Goal: Information Seeking & Learning: Learn about a topic

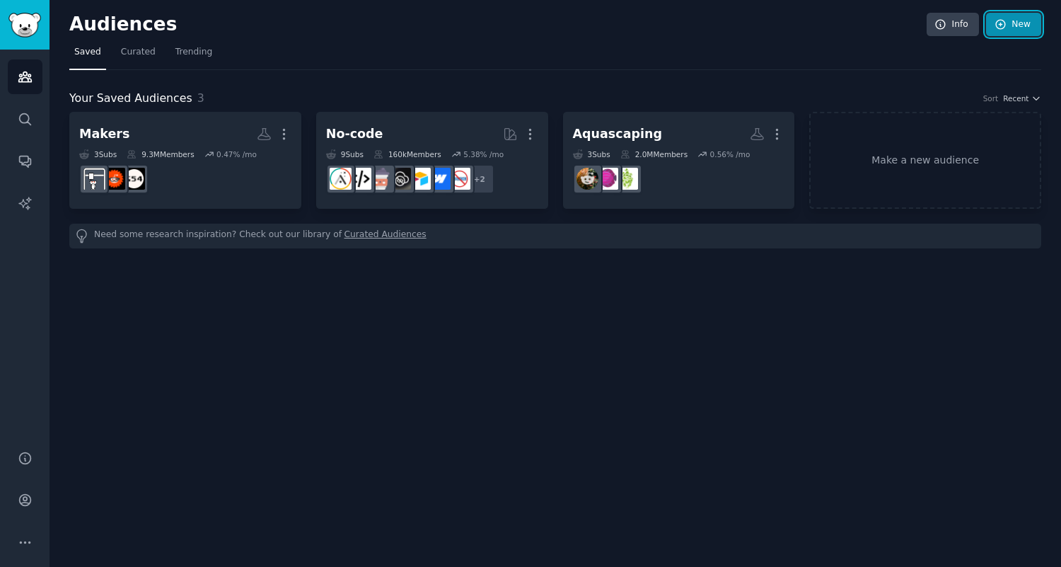
click at [1022, 28] on link "New" at bounding box center [1013, 25] width 55 height 24
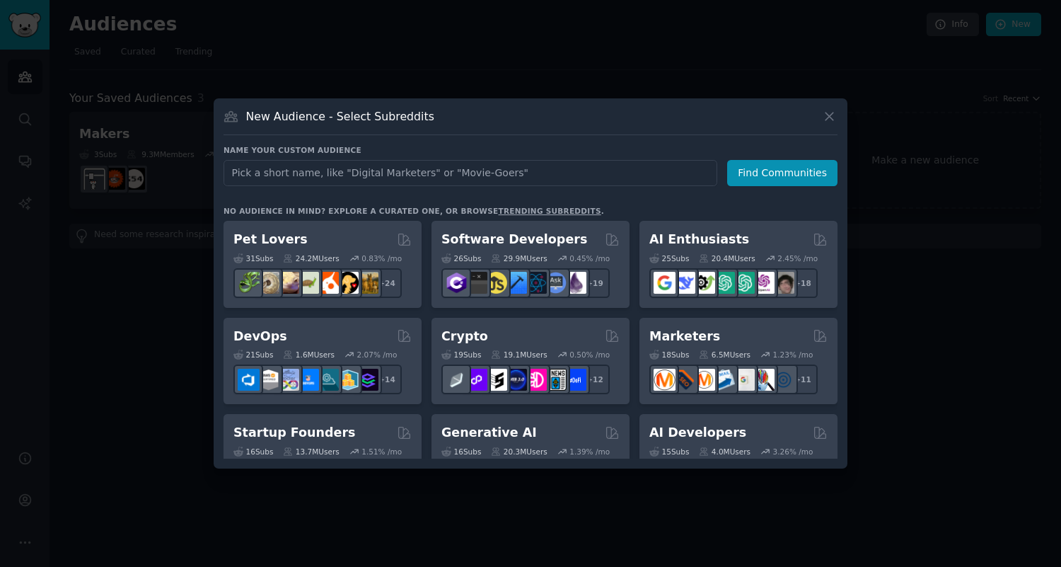
click at [397, 175] on input "text" at bounding box center [471, 173] width 494 height 26
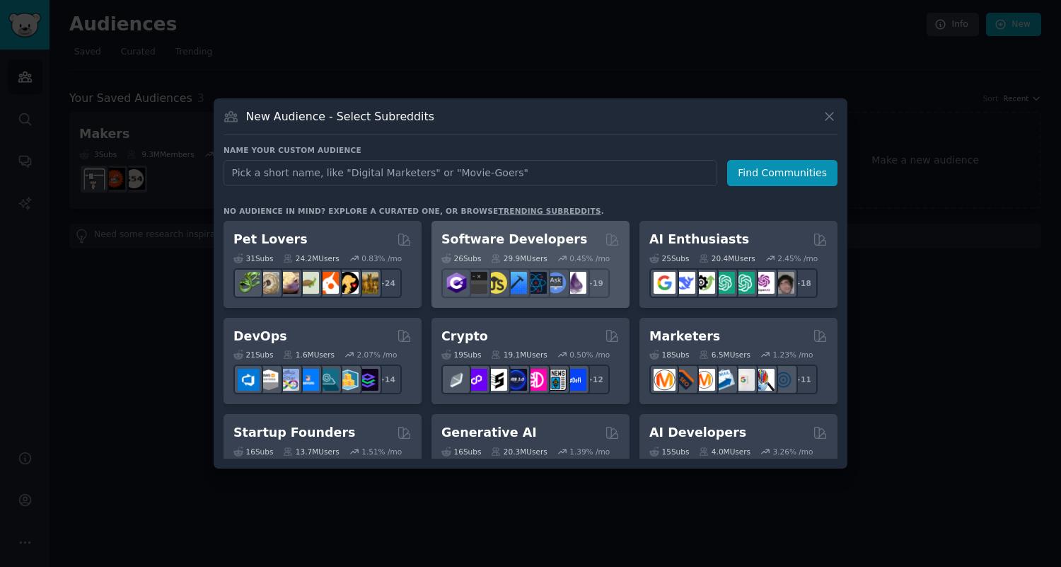
click at [515, 237] on h2 "Software Developers" at bounding box center [514, 240] width 146 height 18
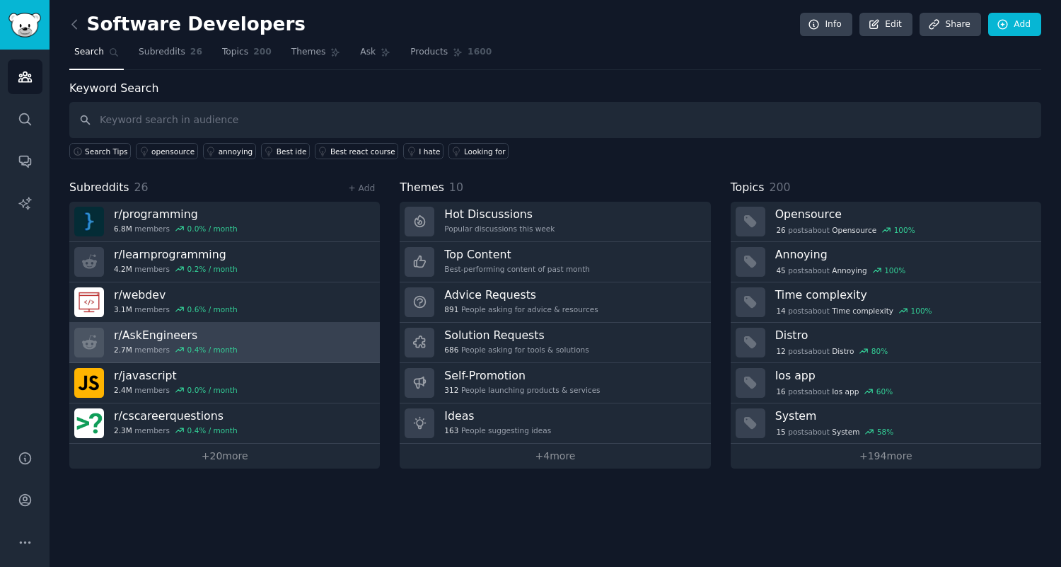
click at [307, 332] on link "r/ AskEngineers 2.7M members 0.4 % / month" at bounding box center [224, 343] width 311 height 40
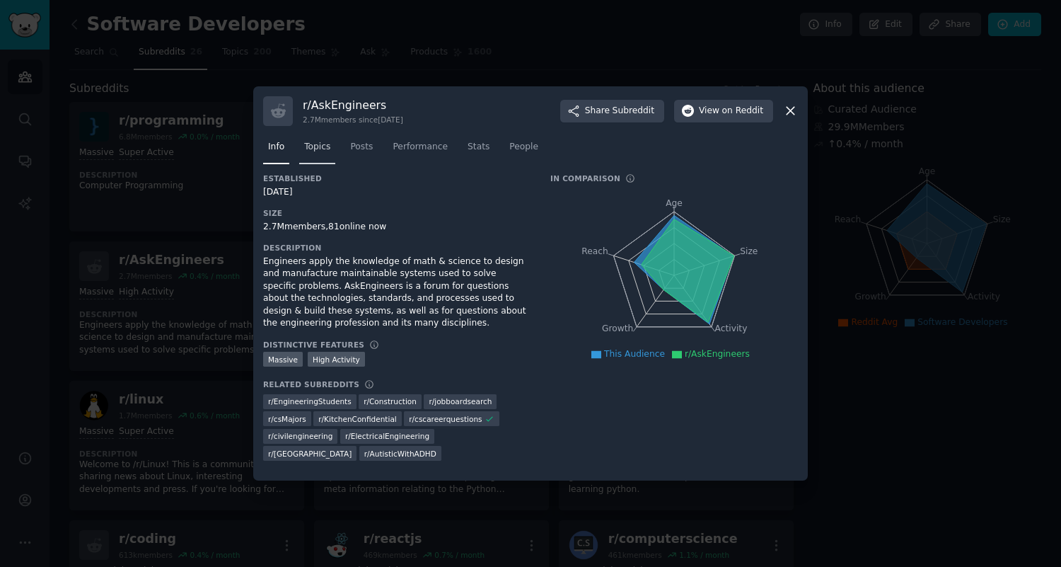
click at [322, 149] on span "Topics" at bounding box center [317, 147] width 26 height 13
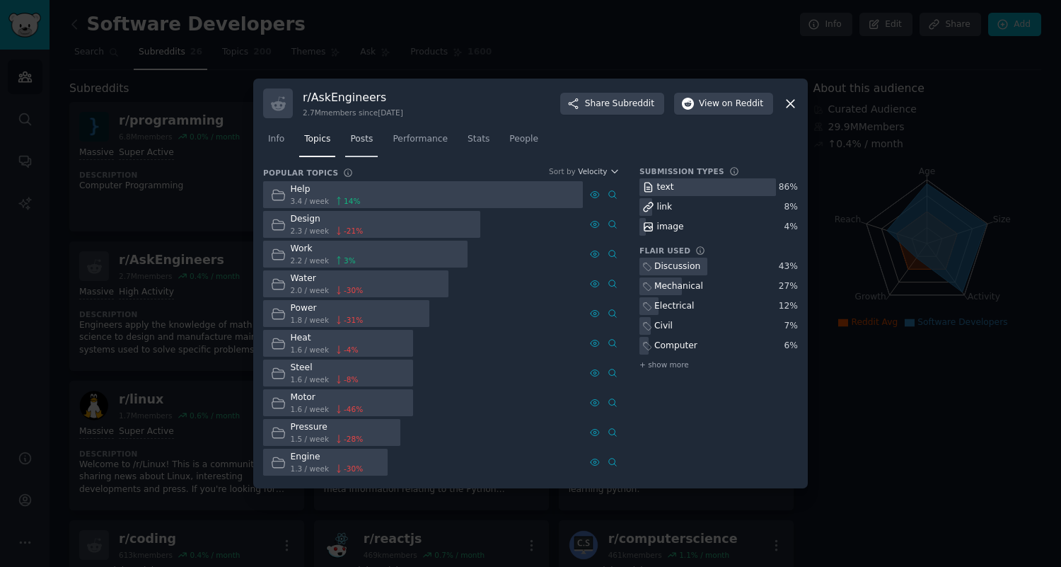
click at [359, 147] on link "Posts" at bounding box center [361, 142] width 33 height 29
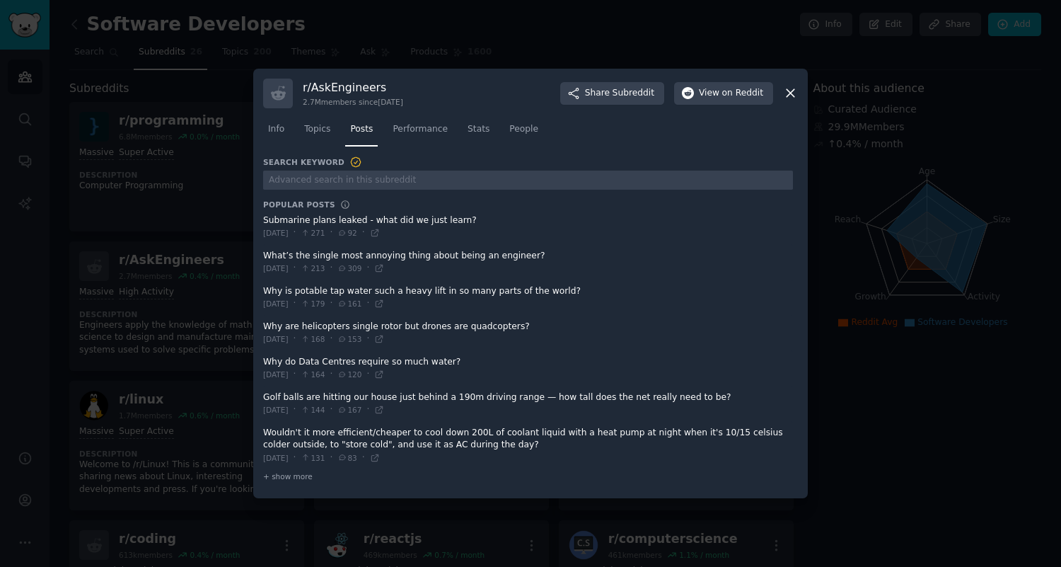
click at [895, 232] on div at bounding box center [530, 283] width 1061 height 567
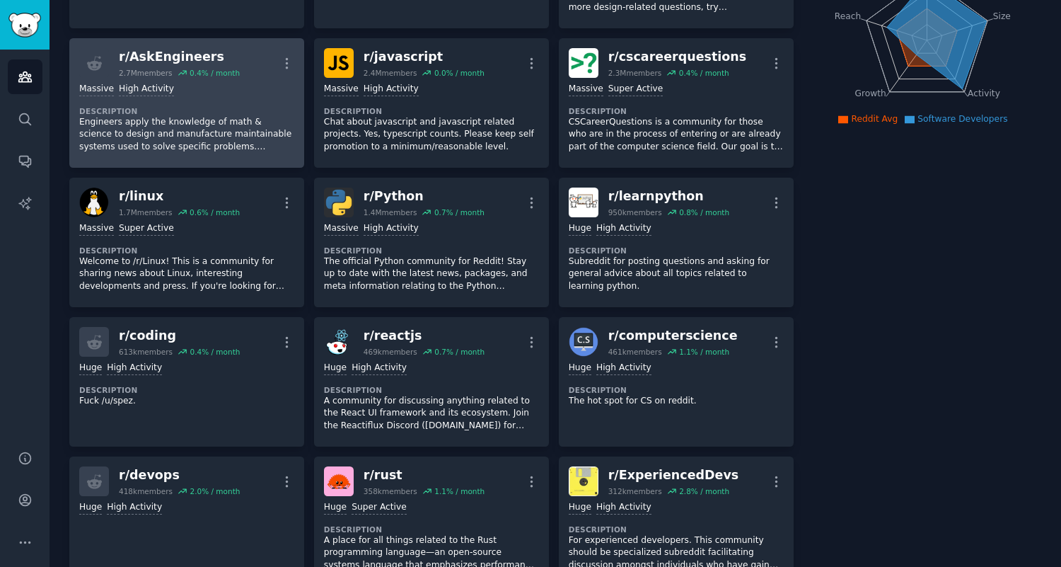
scroll to position [207, 0]
